Goal: Task Accomplishment & Management: Manage account settings

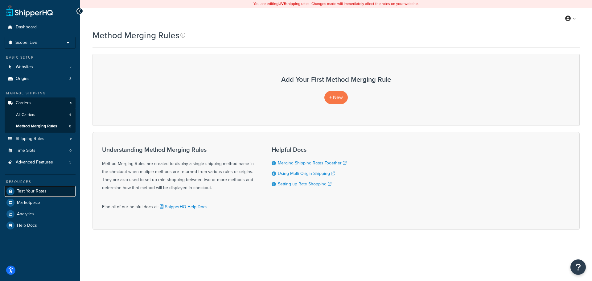
drag, startPoint x: 31, startPoint y: 191, endPoint x: 39, endPoint y: 191, distance: 8.0
click at [32, 181] on span "Test Your Rates" at bounding box center [32, 191] width 30 height 5
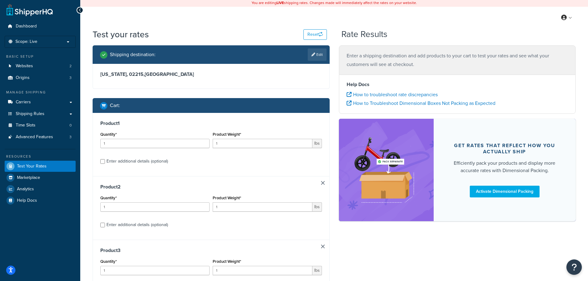
scroll to position [31, 0]
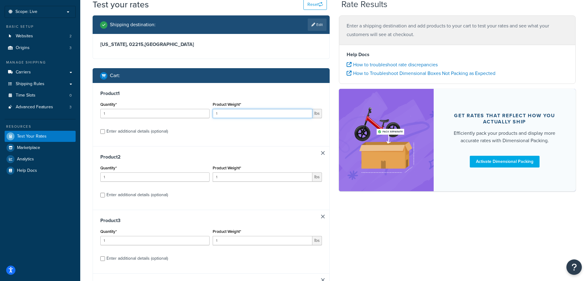
type input "2"
click at [308, 112] on input "2" at bounding box center [263, 113] width 100 height 9
click at [323, 217] on link at bounding box center [323, 217] width 4 height 4
click at [323, 216] on link at bounding box center [323, 217] width 4 height 4
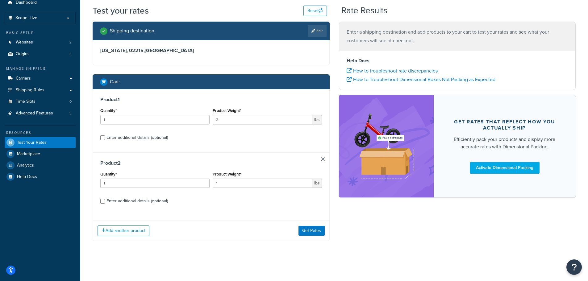
scroll to position [25, 0]
click at [132, 203] on div "Enter additional details (optional)" at bounding box center [136, 201] width 61 height 9
click at [105, 203] on input "Enter additional details (optional)" at bounding box center [102, 201] width 5 height 5
checkbox input "true"
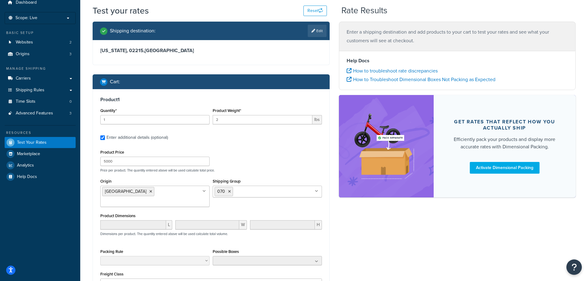
checkbox input "true"
drag, startPoint x: 128, startPoint y: 162, endPoint x: 90, endPoint y: 163, distance: 38.6
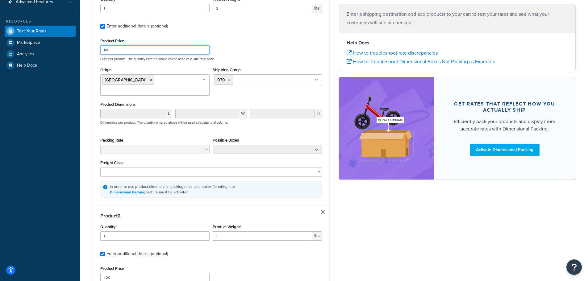
scroll to position [148, 0]
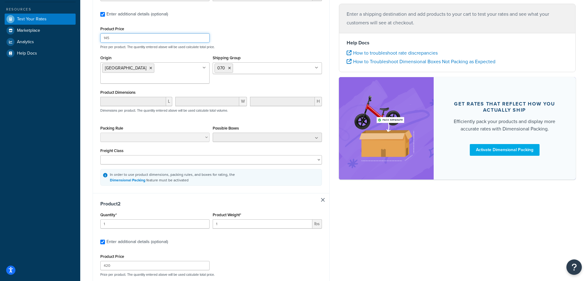
type input "145"
click at [307, 219] on input "2" at bounding box center [263, 223] width 100 height 9
click at [307, 219] on input "4" at bounding box center [263, 223] width 100 height 9
type input "5"
click at [307, 219] on input "5" at bounding box center [263, 223] width 100 height 9
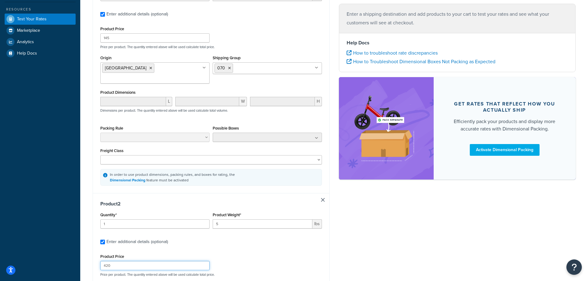
drag, startPoint x: 106, startPoint y: 257, endPoint x: 88, endPoint y: 257, distance: 17.3
click at [88, 257] on div "Shipping destination : Edit Massachusetts, 02215 , United States Cart : Product…" at bounding box center [211, 171] width 246 height 547
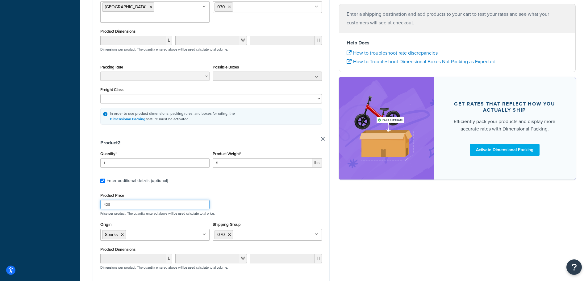
scroll to position [210, 0]
type input "428"
click at [188, 231] on ul "Sparks" at bounding box center [154, 234] width 109 height 12
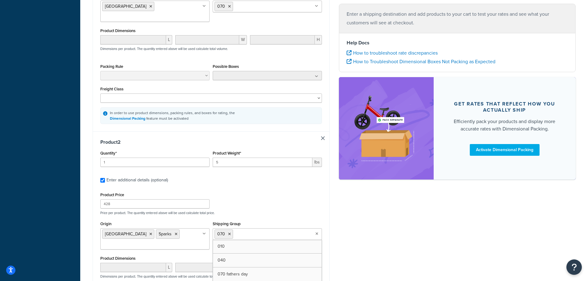
click at [264, 228] on ul "070" at bounding box center [267, 234] width 109 height 12
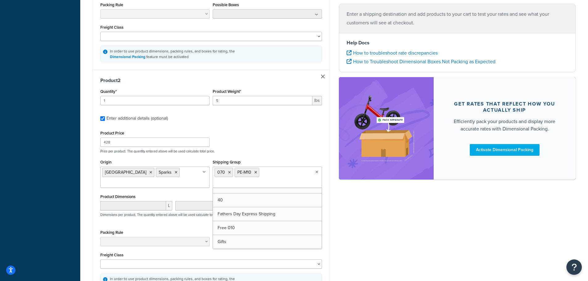
scroll to position [64, 0]
click at [230, 168] on li "070" at bounding box center [223, 172] width 19 height 9
click at [229, 171] on icon at bounding box center [229, 173] width 3 height 4
click at [379, 243] on div "Shipping destination : Edit Massachusetts, 02215 , United States Cart : Product…" at bounding box center [334, 53] width 492 height 557
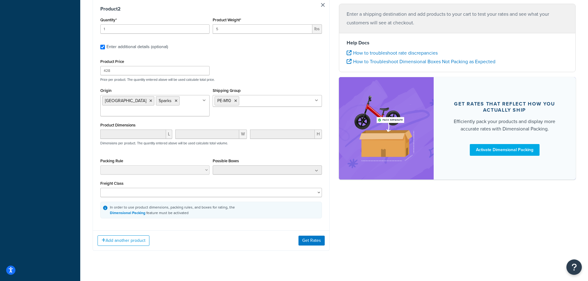
scroll to position [343, 0]
click at [311, 235] on button "Get Rates" at bounding box center [311, 240] width 26 height 10
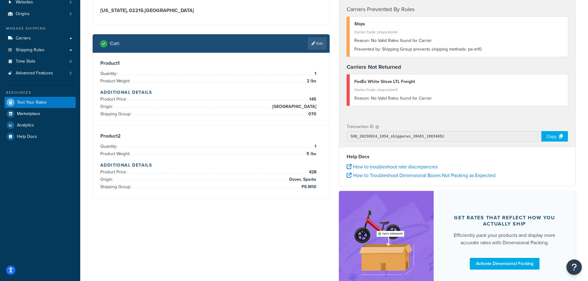
scroll to position [0, 0]
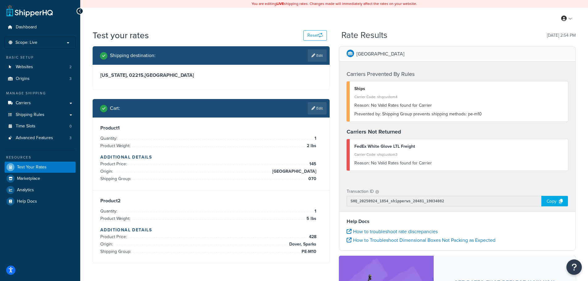
click at [434, 115] on div "Prevented by: Shipping Group prevents shipping methods: pe-m10" at bounding box center [458, 114] width 209 height 9
click at [433, 117] on div "Prevented by: Shipping Group prevents shipping methods: pe-m10" at bounding box center [458, 114] width 209 height 9
click at [433, 115] on div "Prevented by: Shipping Group prevents shipping methods: pe-m10" at bounding box center [458, 114] width 209 height 9
click at [568, 269] on button "Open Resource Center" at bounding box center [574, 267] width 17 height 17
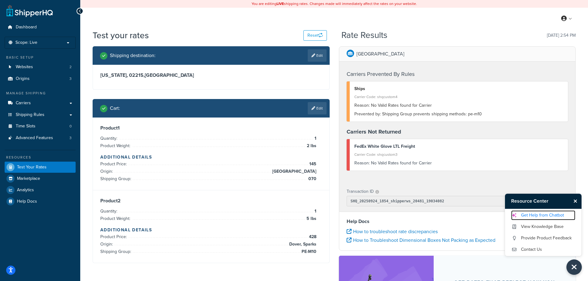
click at [527, 213] on link "Get Help from Chatbot" at bounding box center [543, 215] width 64 height 10
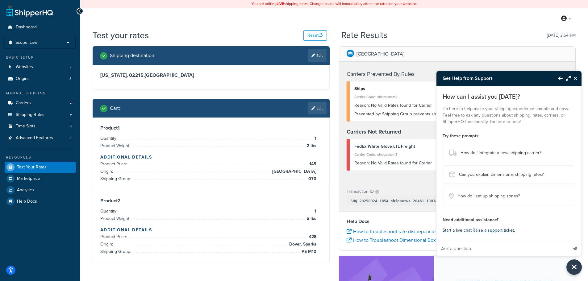
click at [453, 230] on button "Start a live chat" at bounding box center [456, 230] width 29 height 9
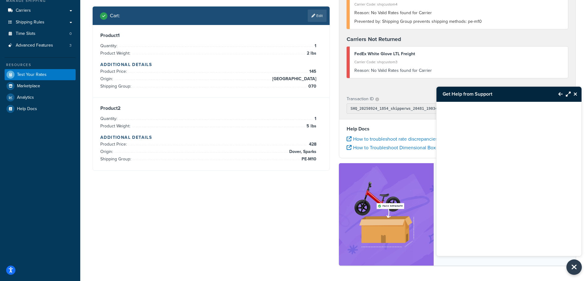
scroll to position [114, 0]
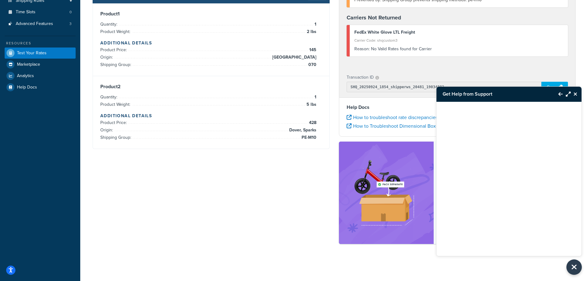
click at [547, 84] on div "Copy" at bounding box center [554, 87] width 27 height 10
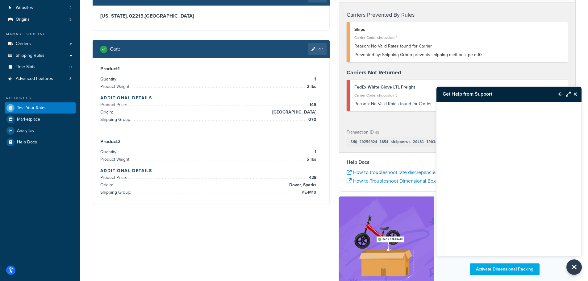
scroll to position [0, 0]
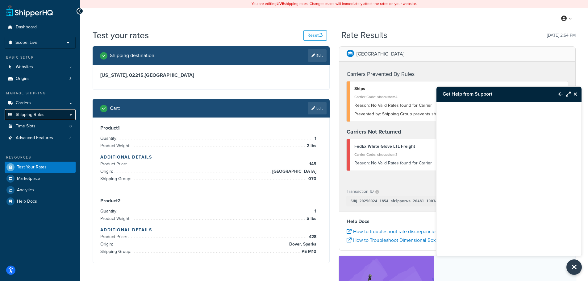
click at [58, 115] on link "Shipping Rules" at bounding box center [40, 114] width 71 height 11
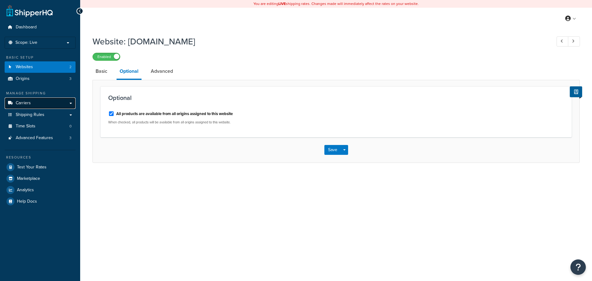
drag, startPoint x: 0, startPoint y: 0, endPoint x: 73, endPoint y: 104, distance: 126.9
click at [73, 104] on link "Carriers" at bounding box center [40, 103] width 71 height 11
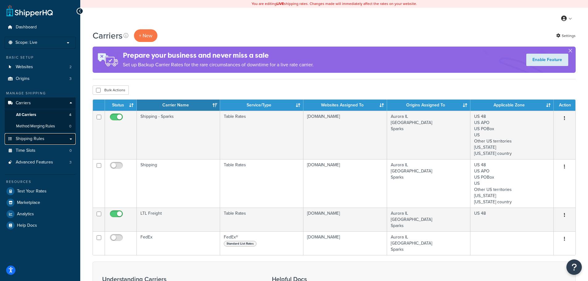
click at [71, 142] on link "Shipping Rules" at bounding box center [40, 138] width 71 height 11
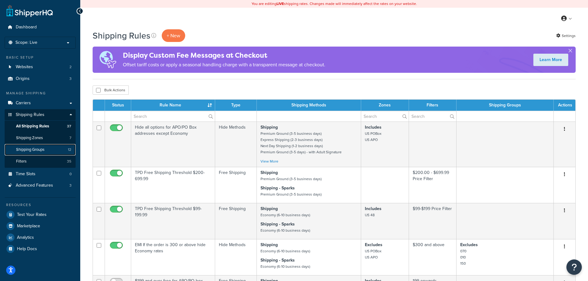
click at [41, 146] on link "Shipping Groups 12" at bounding box center [40, 149] width 71 height 11
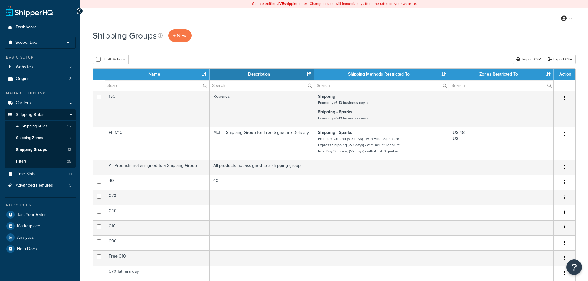
select select "15"
click at [180, 35] on span "+ New" at bounding box center [180, 35] width 14 height 7
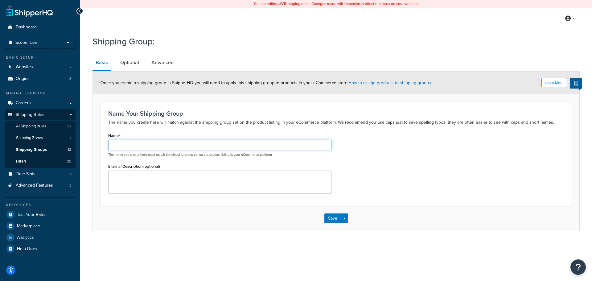
click at [152, 148] on input "Name" at bounding box center [219, 145] width 223 height 10
type input "078"
click at [155, 173] on textarea "Internal Description (optional)" at bounding box center [219, 182] width 223 height 23
type textarea "078 (Moflin) Group"
click at [130, 66] on link "Optional" at bounding box center [129, 62] width 25 height 15
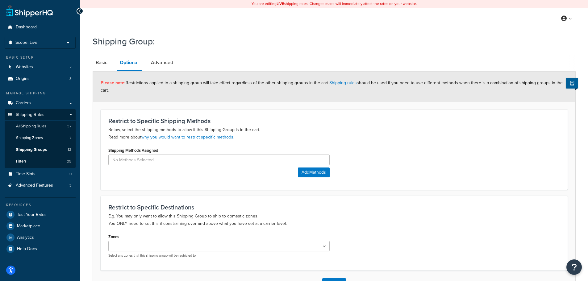
click at [112, 64] on li "Basic" at bounding box center [105, 62] width 24 height 15
click at [101, 63] on link "Basic" at bounding box center [102, 62] width 18 height 15
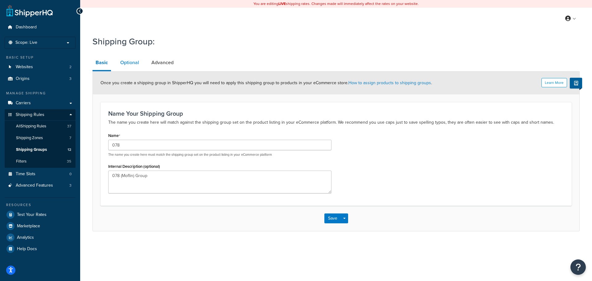
click at [128, 65] on link "Optional" at bounding box center [129, 62] width 25 height 15
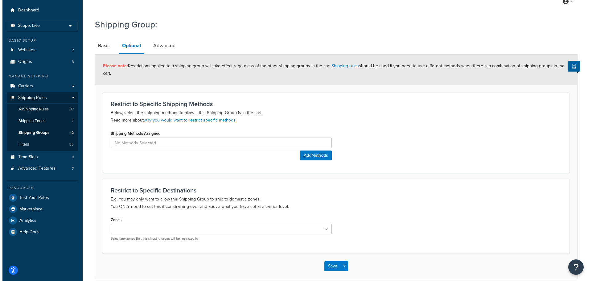
scroll to position [31, 0]
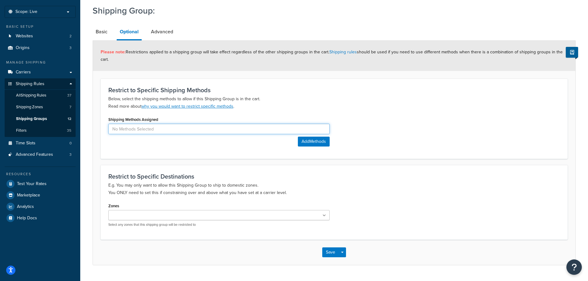
click at [159, 127] on input at bounding box center [218, 129] width 221 height 10
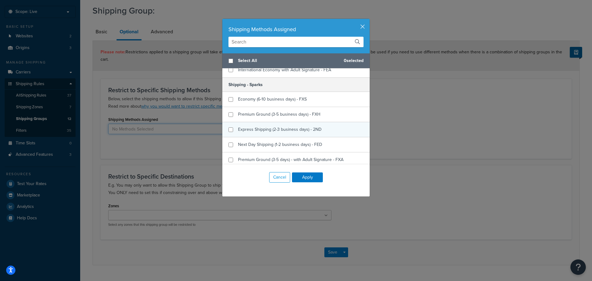
scroll to position [247, 0]
click at [229, 128] on input "checkbox" at bounding box center [231, 129] width 5 height 5
checkbox input "true"
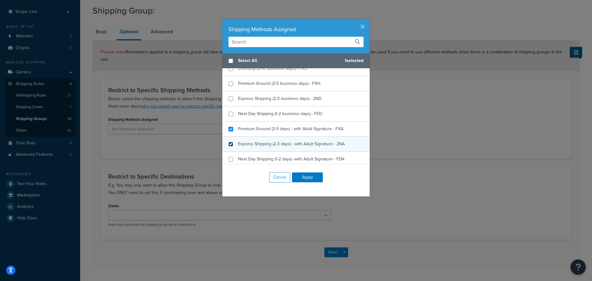
click at [229, 144] on input "checkbox" at bounding box center [231, 144] width 5 height 5
checkbox input "true"
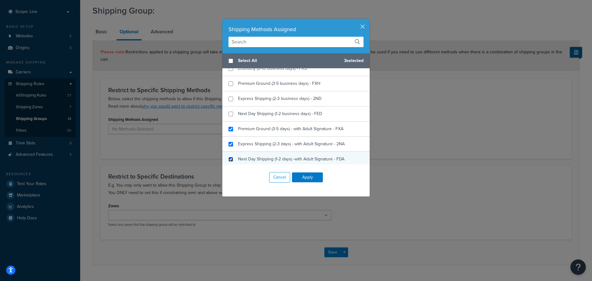
click at [229, 157] on input "checkbox" at bounding box center [231, 159] width 5 height 5
checkbox input "true"
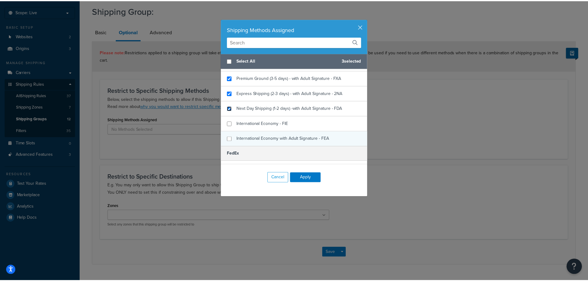
scroll to position [309, 0]
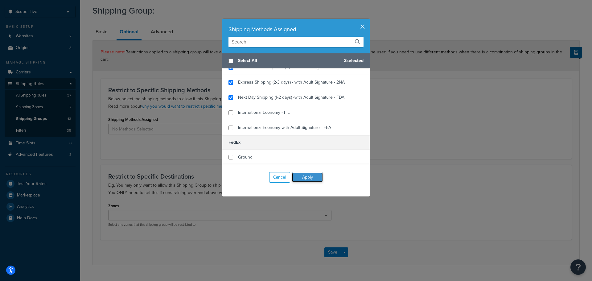
click at [299, 180] on button "Apply" at bounding box center [307, 177] width 31 height 10
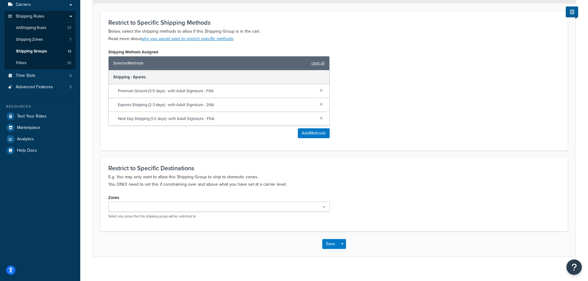
scroll to position [106, 0]
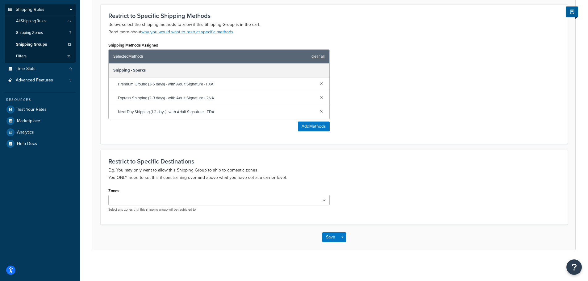
click at [275, 200] on ul at bounding box center [218, 200] width 221 height 10
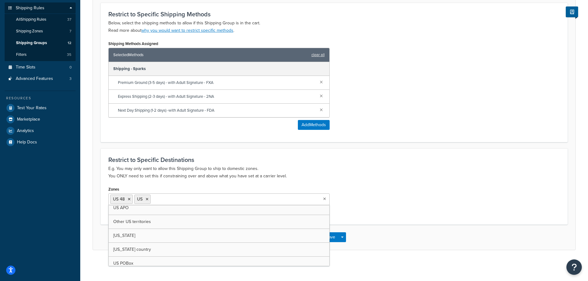
scroll to position [0, 0]
click at [290, 174] on p "E.g. You may only want to allow this Shipping Group to ship to domestic zones. …" at bounding box center [333, 172] width 451 height 15
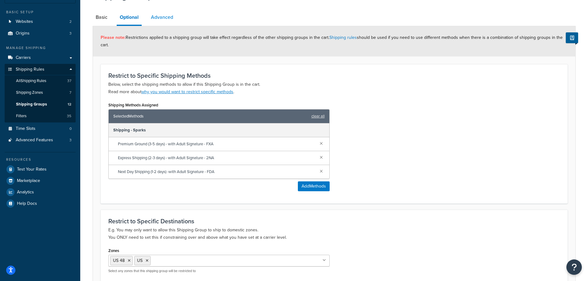
click at [163, 18] on link "Advanced" at bounding box center [162, 17] width 28 height 15
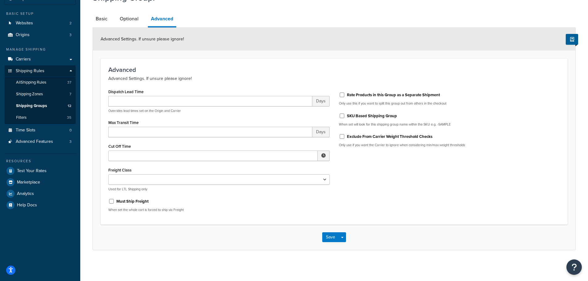
scroll to position [44, 0]
click at [138, 19] on link "Optional" at bounding box center [129, 18] width 25 height 15
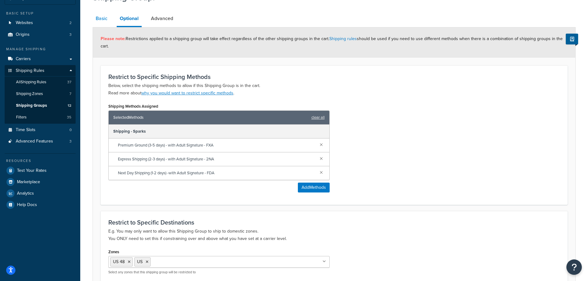
click at [102, 21] on link "Basic" at bounding box center [102, 18] width 18 height 15
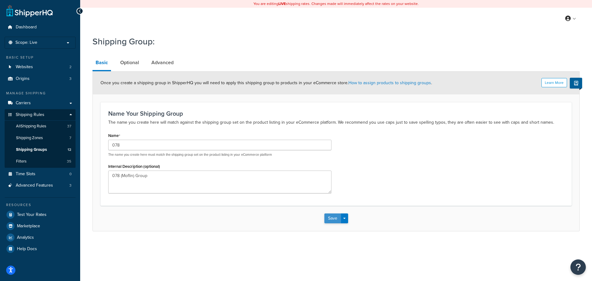
click at [332, 220] on button "Save" at bounding box center [333, 219] width 17 height 10
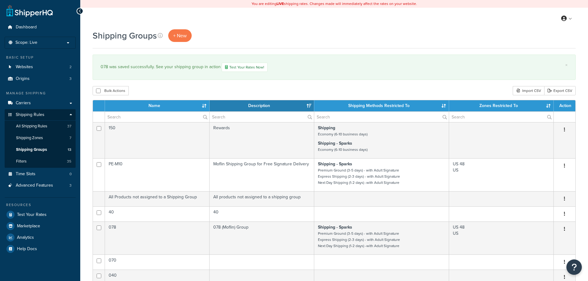
select select "15"
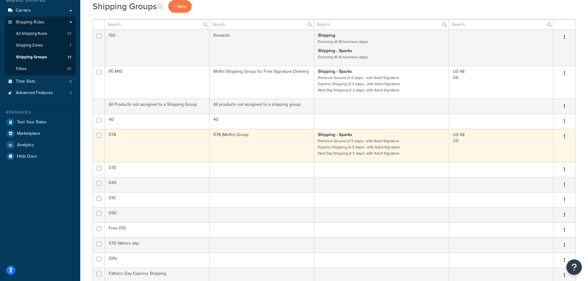
scroll to position [93, 0]
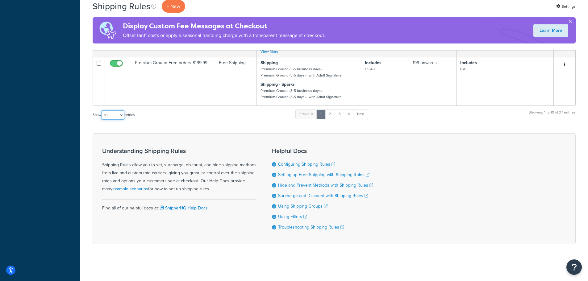
select select "100"
click at [102, 110] on select "10 15 25 50 100 1000" at bounding box center [112, 114] width 23 height 9
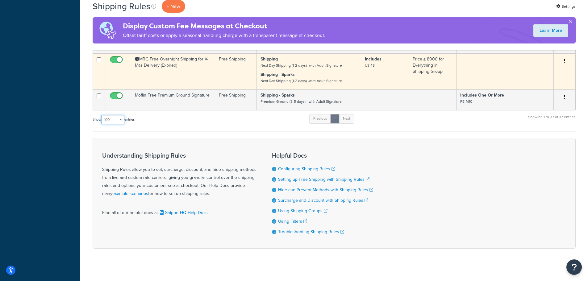
scroll to position [1327, 0]
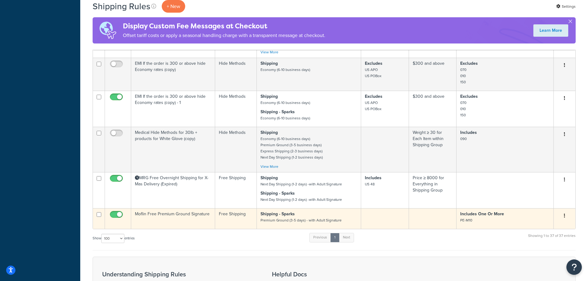
click at [181, 218] on td "Moflin Free Premium Ground Signature" at bounding box center [173, 218] width 84 height 21
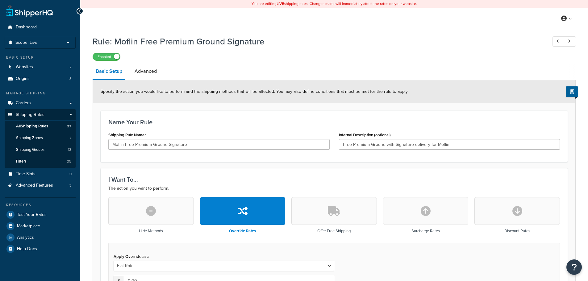
select select "SHIPPING_GROUP"
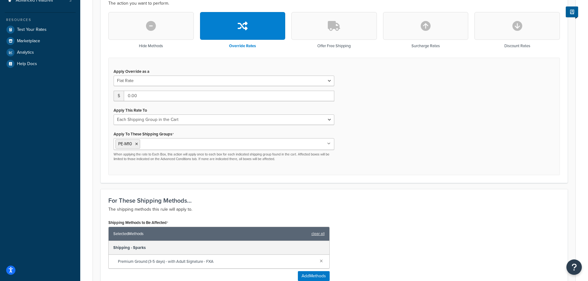
click at [204, 147] on ul "PE-M10" at bounding box center [224, 144] width 221 height 12
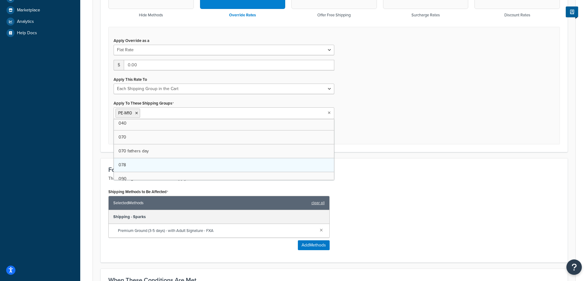
scroll to position [31, 0]
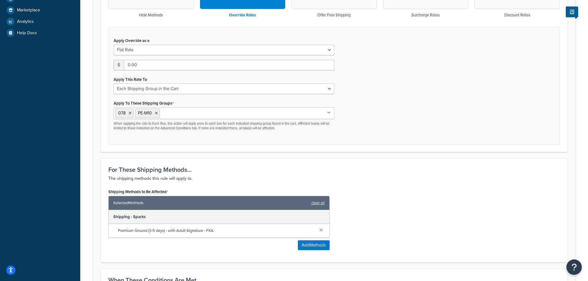
click at [426, 131] on div "Apply Override as a Flat Rate Percentage Flat Rate & Percentage $ 0.00 Apply Th…" at bounding box center [333, 86] width 451 height 118
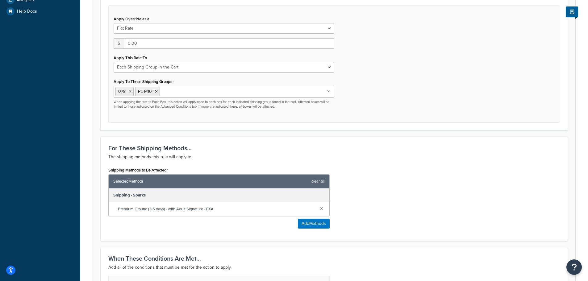
scroll to position [362, 0]
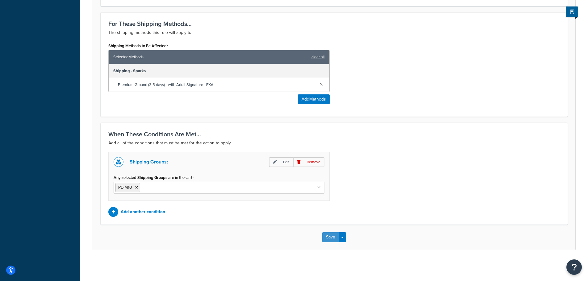
drag, startPoint x: 330, startPoint y: 240, endPoint x: 334, endPoint y: 239, distance: 3.8
click at [330, 240] on button "Save" at bounding box center [330, 237] width 17 height 10
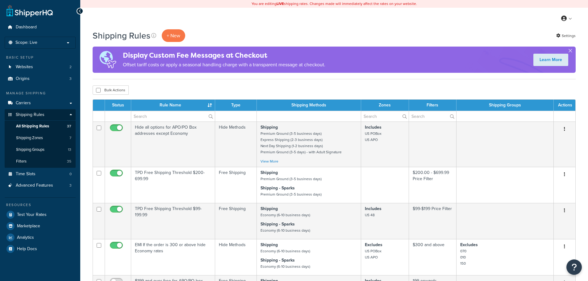
select select "100"
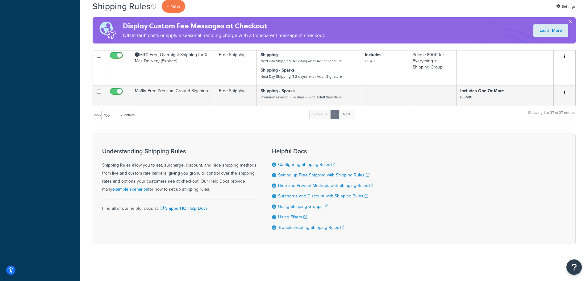
scroll to position [1451, 0]
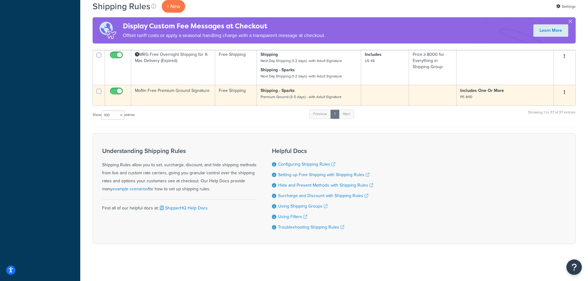
click at [233, 95] on td "Free Shipping" at bounding box center [236, 95] width 42 height 21
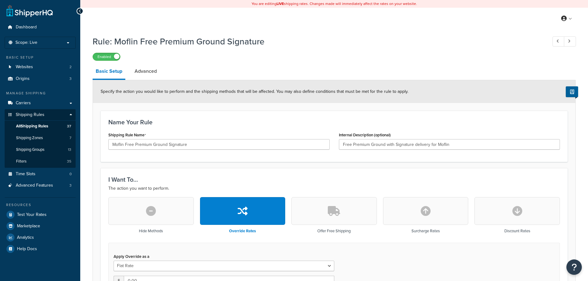
select select "SHIPPING_GROUP"
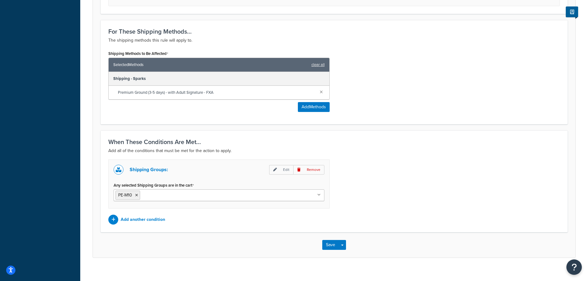
scroll to position [362, 0]
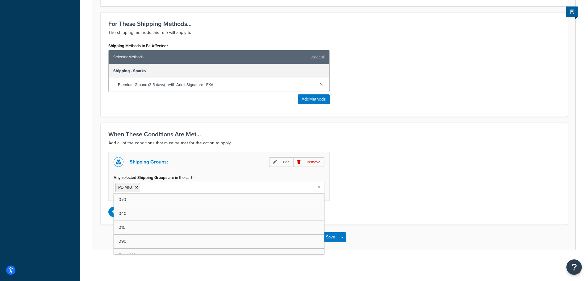
click at [205, 190] on ul "PE-M10" at bounding box center [219, 188] width 211 height 12
click at [378, 173] on div "Shipping Groups: Edit Remove Any selected Shipping Groups are in the cart PE-M1…" at bounding box center [334, 184] width 461 height 65
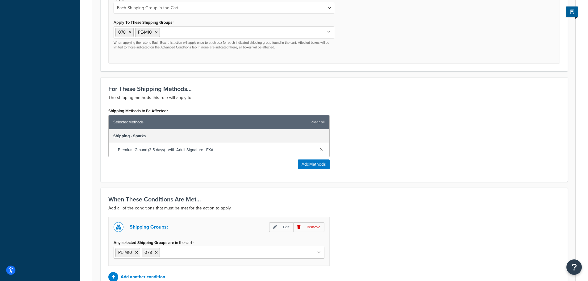
scroll to position [362, 0]
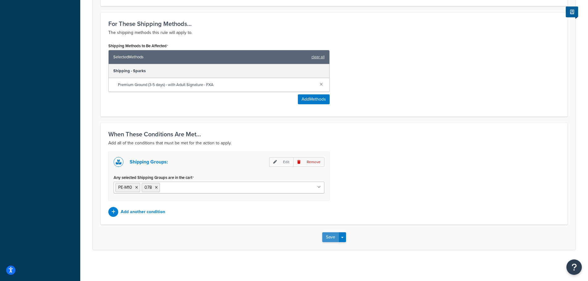
click at [326, 237] on button "Save" at bounding box center [330, 237] width 17 height 10
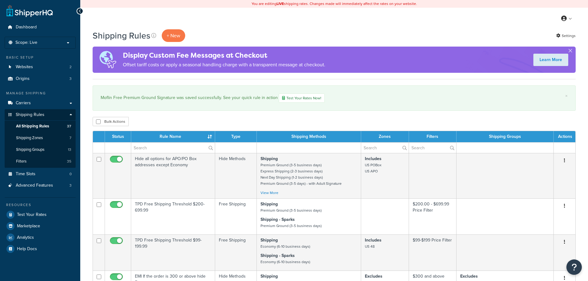
select select "100"
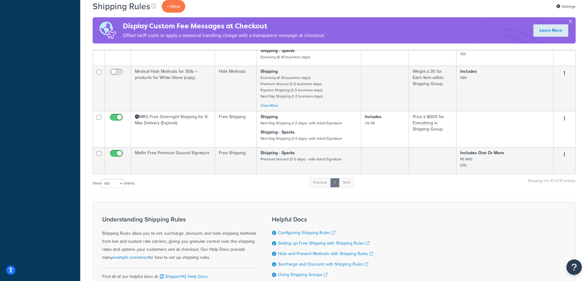
scroll to position [1419, 0]
click at [573, 264] on icon "Open Resource Center" at bounding box center [574, 267] width 6 height 9
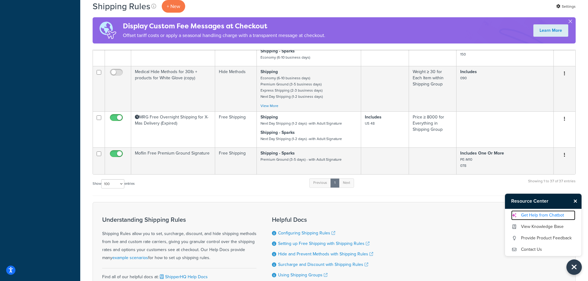
click at [532, 212] on link "Get Help from Chatbot" at bounding box center [543, 215] width 64 height 10
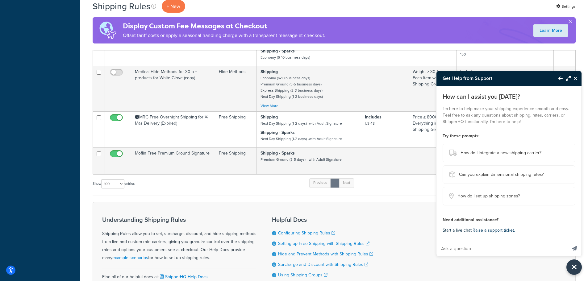
click at [451, 231] on button "Start a live chat" at bounding box center [456, 230] width 29 height 9
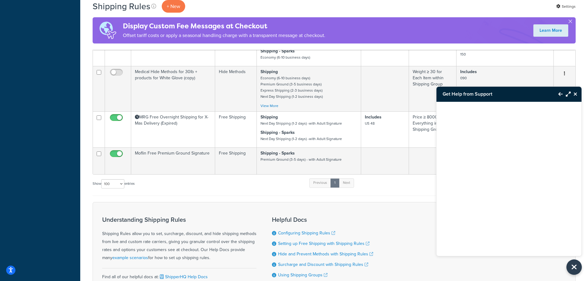
drag, startPoint x: 500, startPoint y: 259, endPoint x: 500, endPoint y: 255, distance: 3.4
click at [500, 257] on div "Understanding Shipping Rules Shipping Rules allow you to set, surcharge, discou…" at bounding box center [334, 257] width 483 height 111
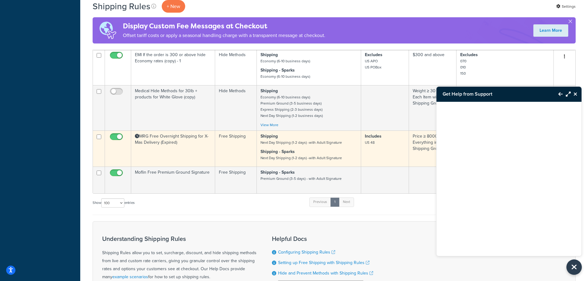
scroll to position [1396, 0]
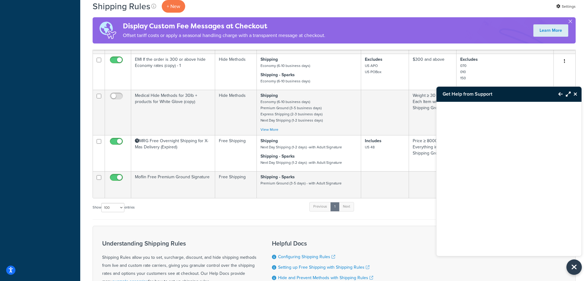
drag, startPoint x: 575, startPoint y: 94, endPoint x: 581, endPoint y: 94, distance: 6.2
click at [575, 94] on icon "Close Resource Center" at bounding box center [575, 94] width 4 height 5
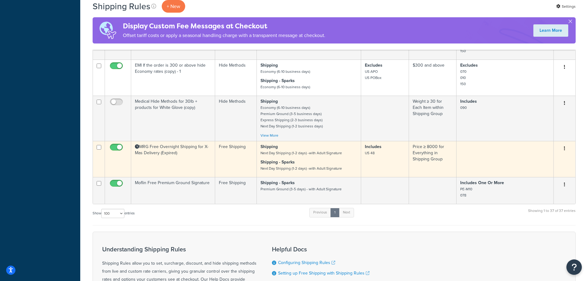
scroll to position [1427, 0]
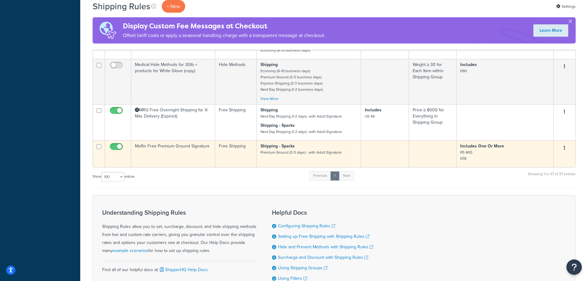
click at [276, 160] on td "Shipping - Sparks Premium Ground (3-5 days) - with Adult Signature" at bounding box center [309, 153] width 104 height 27
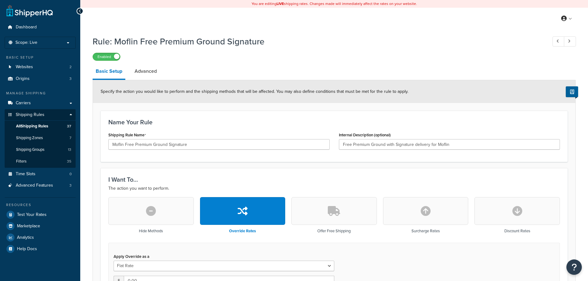
select select "SHIPPING_GROUP"
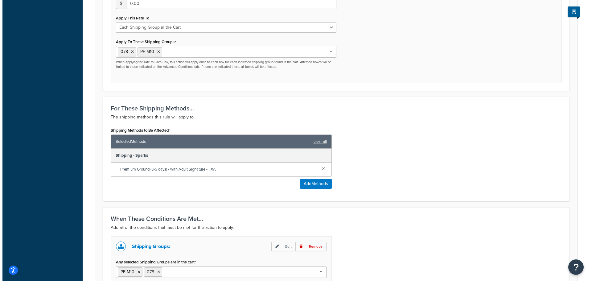
scroll to position [278, 0]
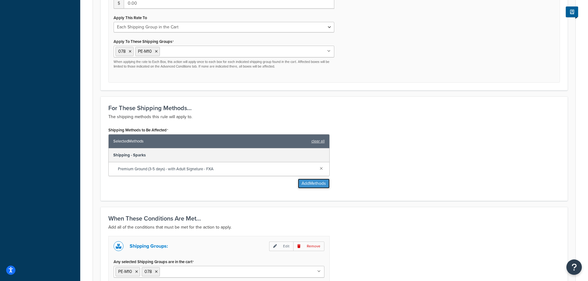
click at [316, 185] on button "Add Methods" at bounding box center [314, 184] width 32 height 10
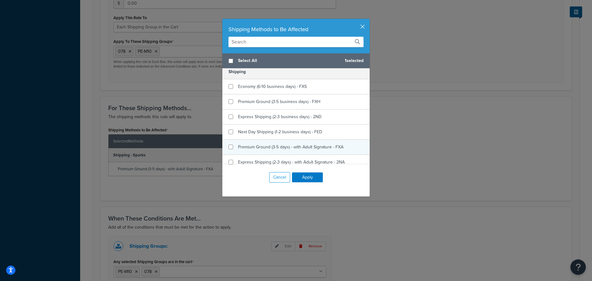
scroll to position [93, 0]
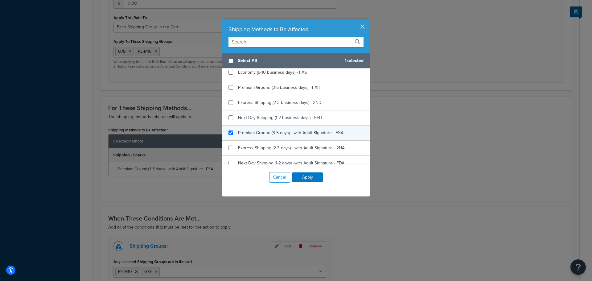
checkbox input "true"
click at [250, 135] on span "Premium Ground (3-5 days) - with Adult Signature - FXA" at bounding box center [291, 133] width 106 height 6
click at [312, 177] on button "Apply" at bounding box center [307, 177] width 31 height 10
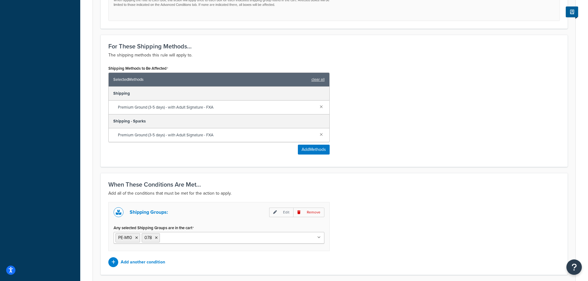
scroll to position [390, 0]
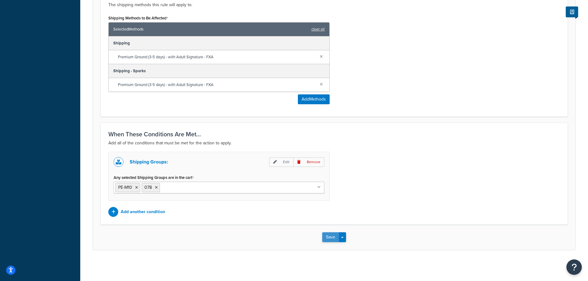
click at [328, 238] on button "Save" at bounding box center [330, 237] width 17 height 10
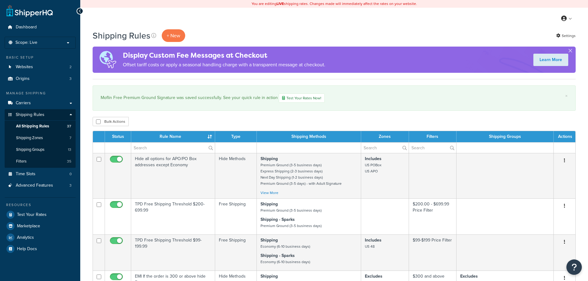
select select "100"
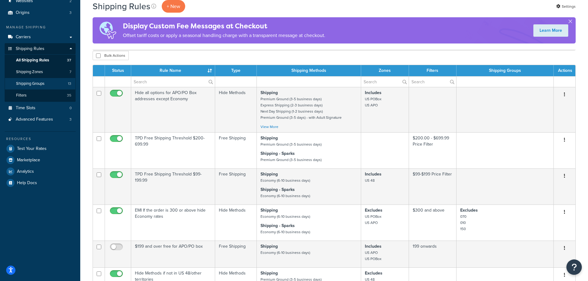
scroll to position [31, 0]
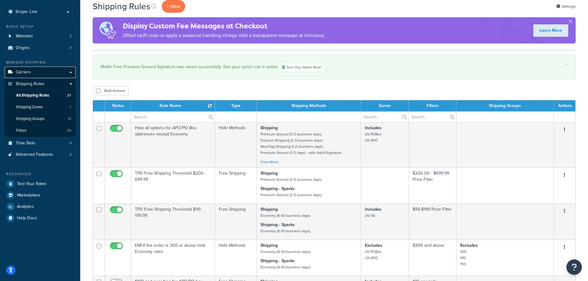
click at [41, 71] on link "Carriers" at bounding box center [40, 72] width 71 height 11
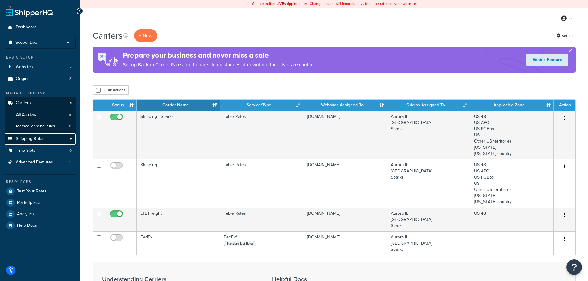
click at [51, 139] on link "Shipping Rules" at bounding box center [40, 138] width 71 height 11
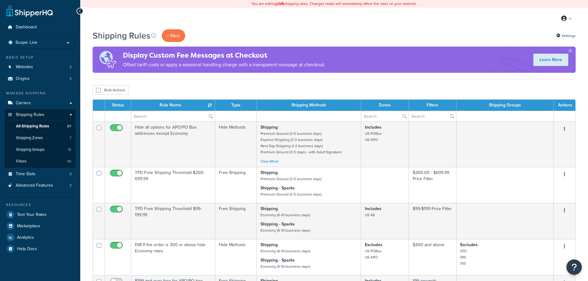
select select "100"
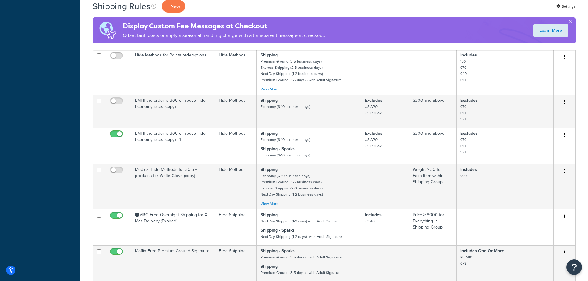
scroll to position [1466, 0]
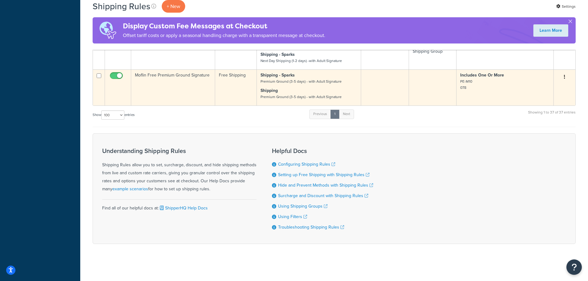
click at [181, 81] on td "Moflin Free Premium Ground Signature" at bounding box center [173, 87] width 84 height 36
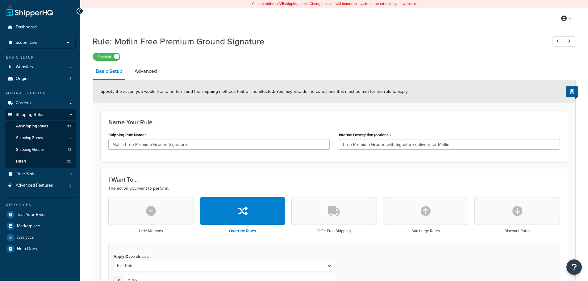
select select "SHIPPING_GROUP"
click at [145, 68] on link "Advanced" at bounding box center [145, 71] width 28 height 15
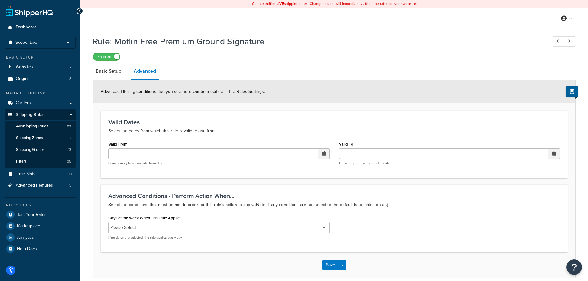
click at [125, 72] on li "Basic Setup" at bounding box center [112, 71] width 38 height 15
click at [116, 73] on link "Basic Setup" at bounding box center [109, 71] width 32 height 15
select select "SHIPPING_GROUP"
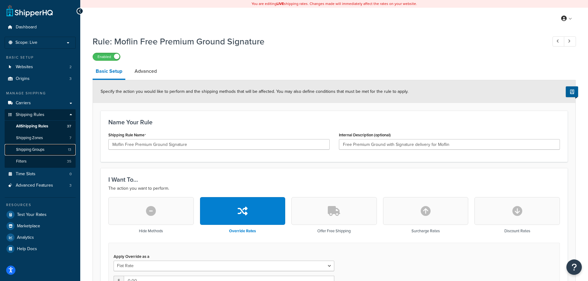
drag, startPoint x: 58, startPoint y: 147, endPoint x: 317, endPoint y: 20, distance: 288.3
click at [58, 147] on link "Shipping Groups 13" at bounding box center [40, 149] width 71 height 11
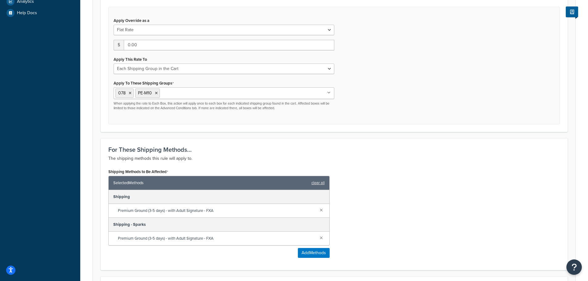
scroll to position [247, 0]
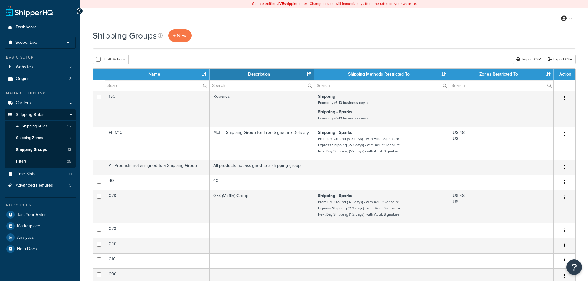
select select "15"
